Goal: Information Seeking & Learning: Check status

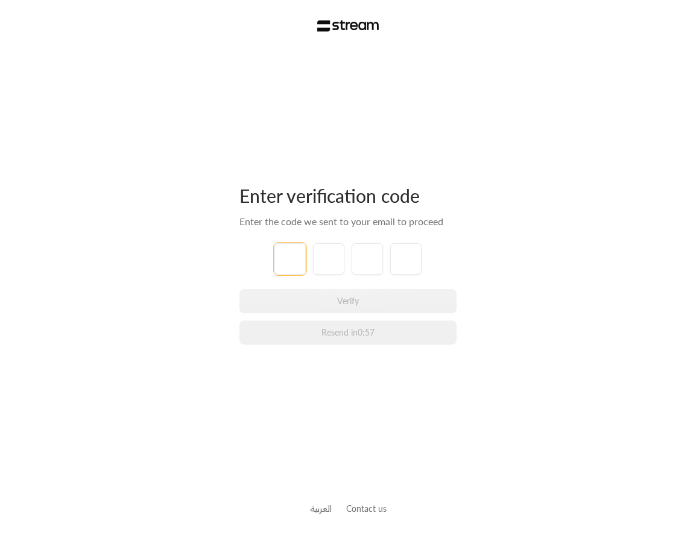
type input "1"
type input "2"
type input "3"
type input "4"
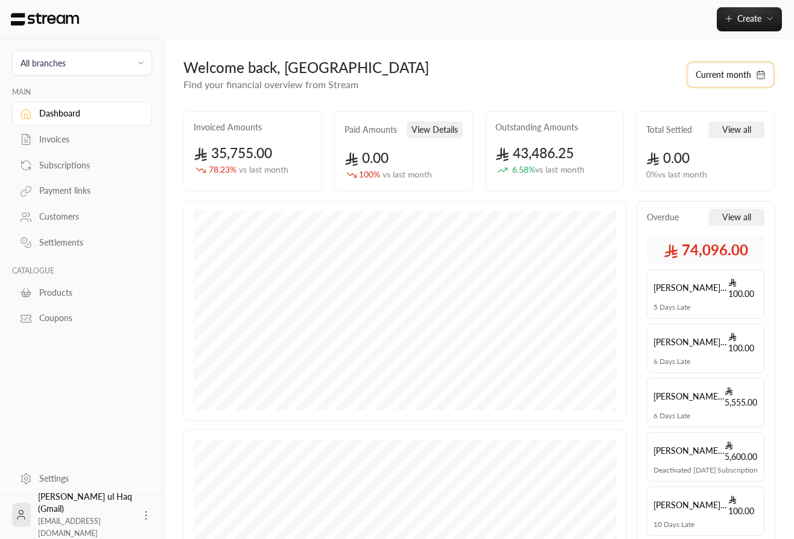
click at [695, 81] on button "Current month" at bounding box center [731, 75] width 86 height 24
select select "*"
select select "****"
click at [426, 70] on div "Welcome back, Ibtisam" at bounding box center [429, 67] width 492 height 19
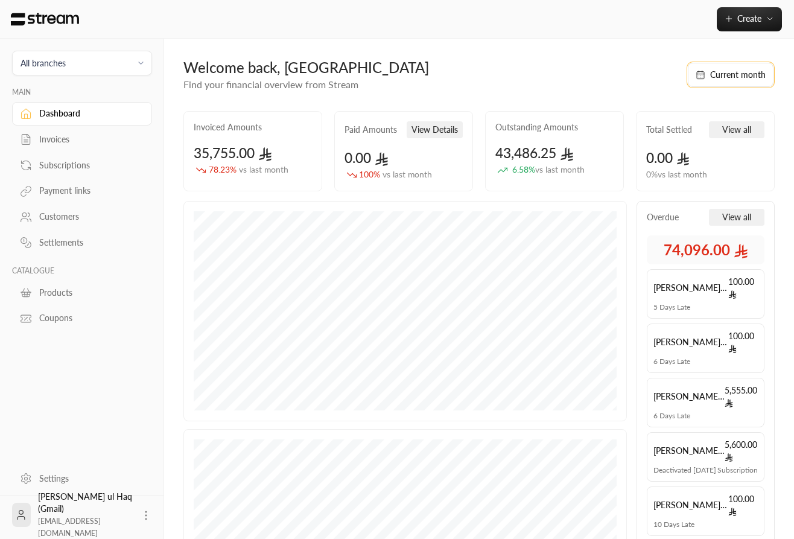
click at [695, 66] on button "Current month" at bounding box center [731, 75] width 86 height 24
select select "*"
select select "****"
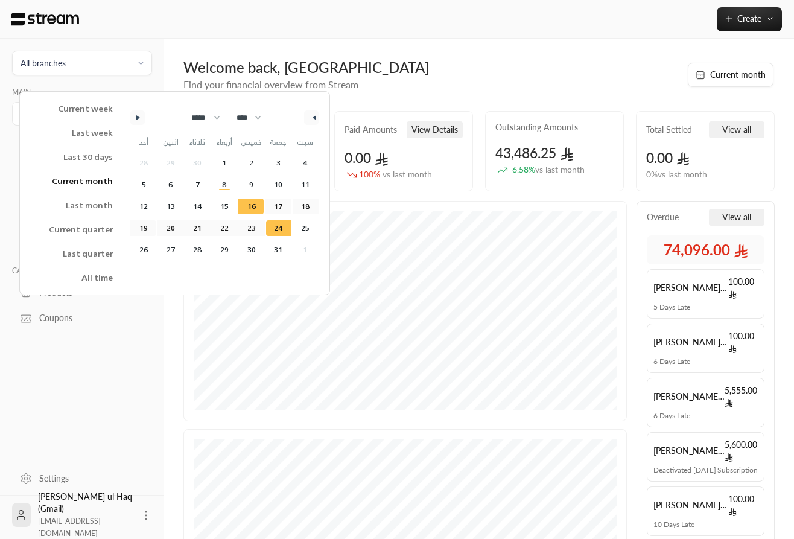
drag, startPoint x: 241, startPoint y: 203, endPoint x: 274, endPoint y: 217, distance: 36.3
click at [274, 217] on div "28 29 30 1 2 3 4 5 6 7 8 9 10 11 12 13 14 15 16 17 18 19 20 21 22 23 24 25 26 2…" at bounding box center [224, 206] width 188 height 109
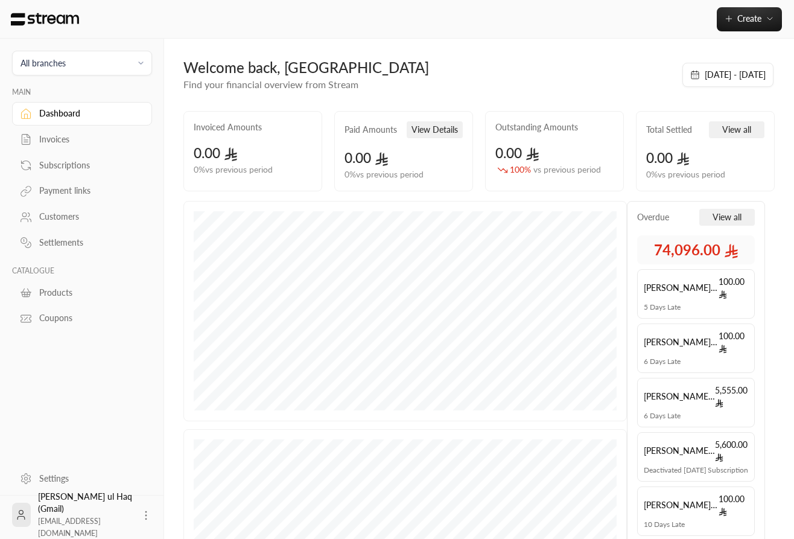
click at [493, 83] on div "Welcome back, Ibtisam Find your financial overview from Stream" at bounding box center [426, 75] width 498 height 34
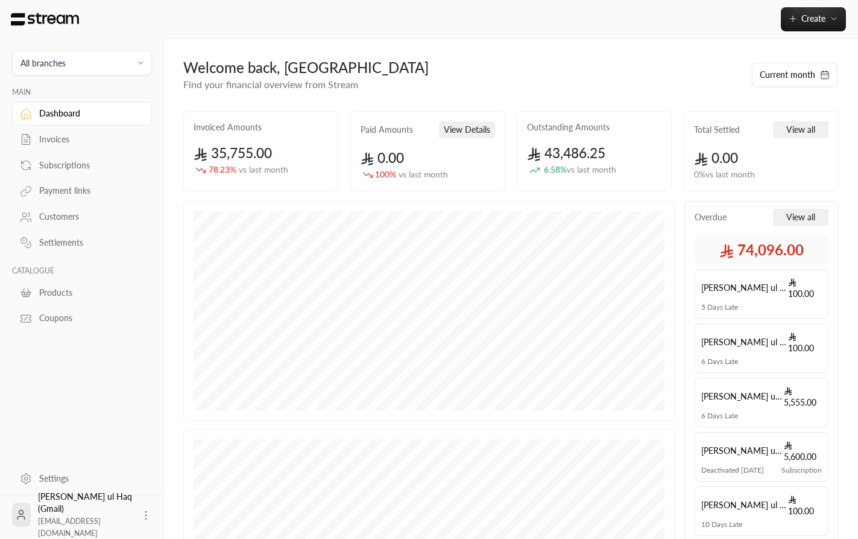
click at [779, 98] on div "Welcome back, Ibtisam Find your financial overview from Stream Current month In…" at bounding box center [511, 129] width 656 height 143
click at [779, 74] on button "Current month" at bounding box center [795, 75] width 86 height 24
select select "*"
select select "****"
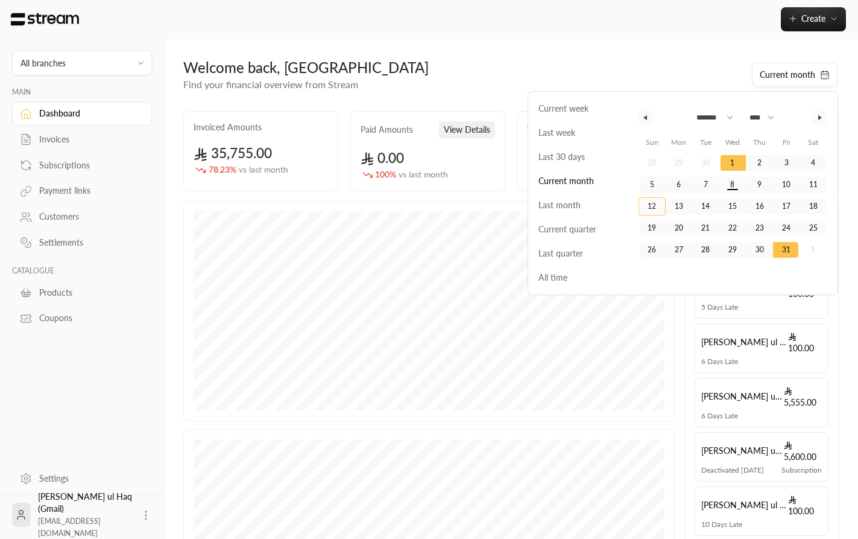
click at [663, 209] on span "12" at bounding box center [652, 206] width 27 height 16
click at [756, 229] on span "23" at bounding box center [760, 228] width 8 height 22
click at [646, 116] on icon "button" at bounding box center [644, 117] width 6 height 5
select select "*"
click at [681, 167] on span "1" at bounding box center [679, 163] width 4 height 22
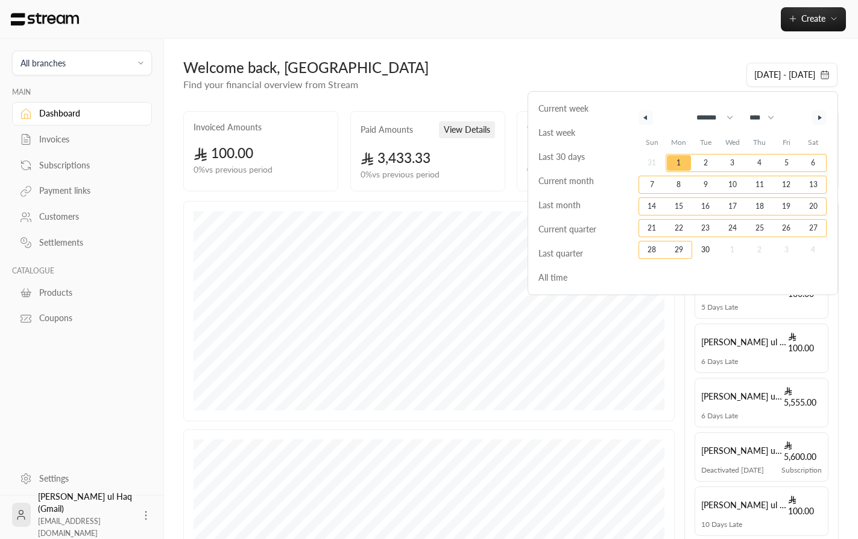
click at [677, 251] on span "29" at bounding box center [679, 250] width 8 height 22
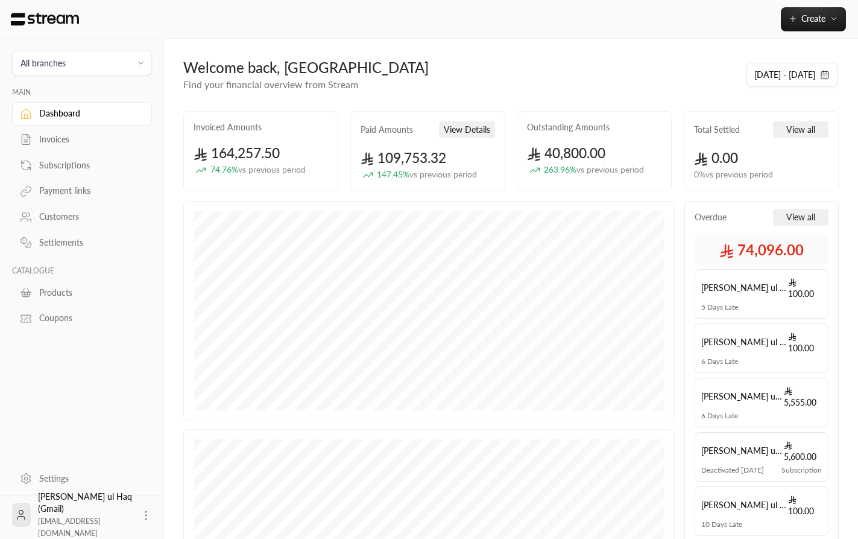
click at [657, 66] on div "Welcome back, Ibtisam" at bounding box center [458, 67] width 551 height 19
drag, startPoint x: 734, startPoint y: 78, endPoint x: 669, endPoint y: 86, distance: 65.0
click at [670, 86] on div "Welcome back, Ibtisam Find your financial overview from Stream 01/09/2025 - 29/…" at bounding box center [511, 75] width 668 height 34
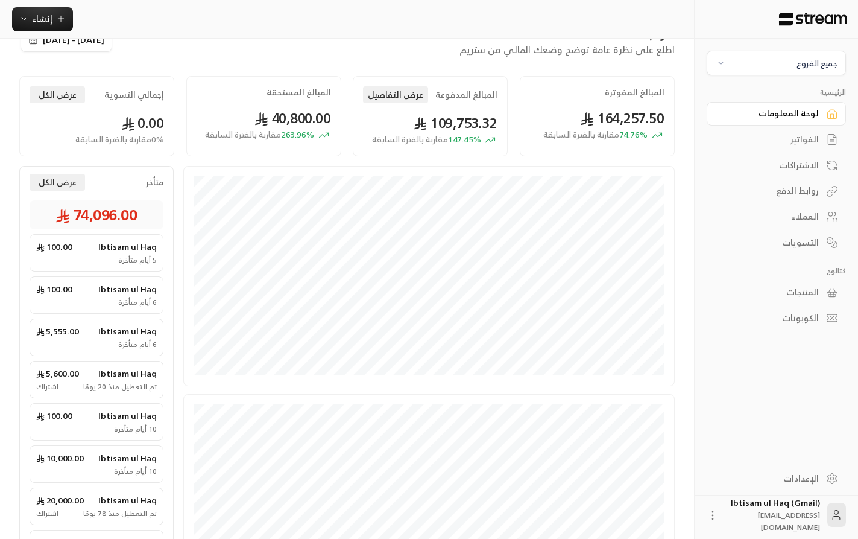
scroll to position [36, 0]
